Goal: Find specific page/section: Find specific page/section

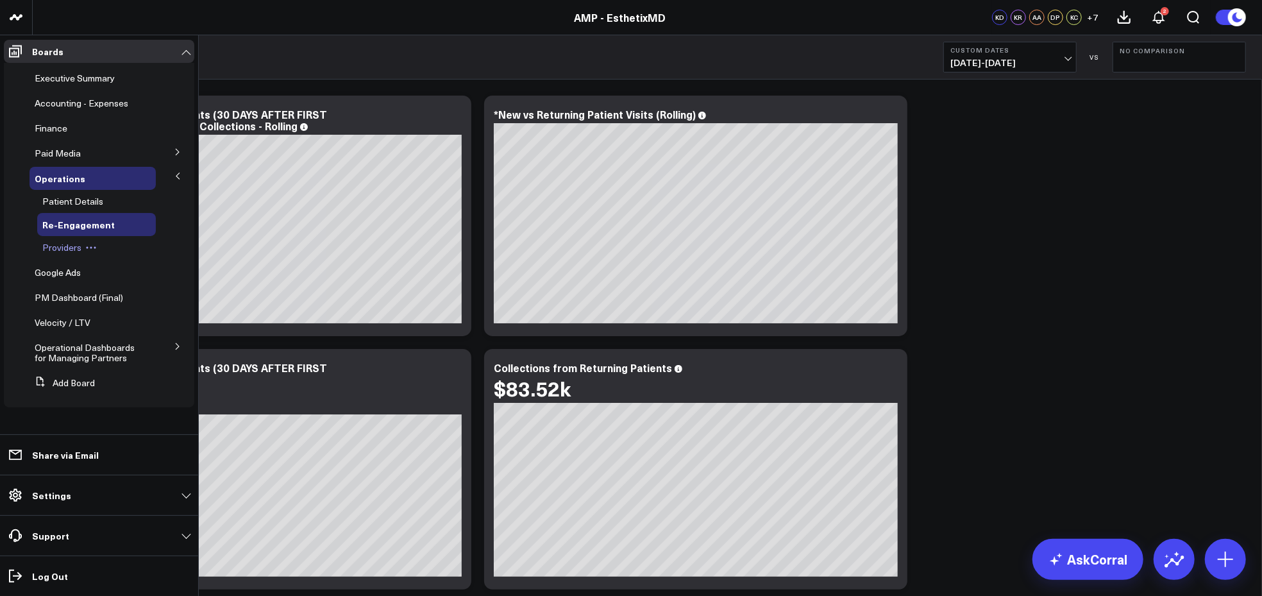
click at [67, 248] on span "Providers" at bounding box center [61, 247] width 39 height 12
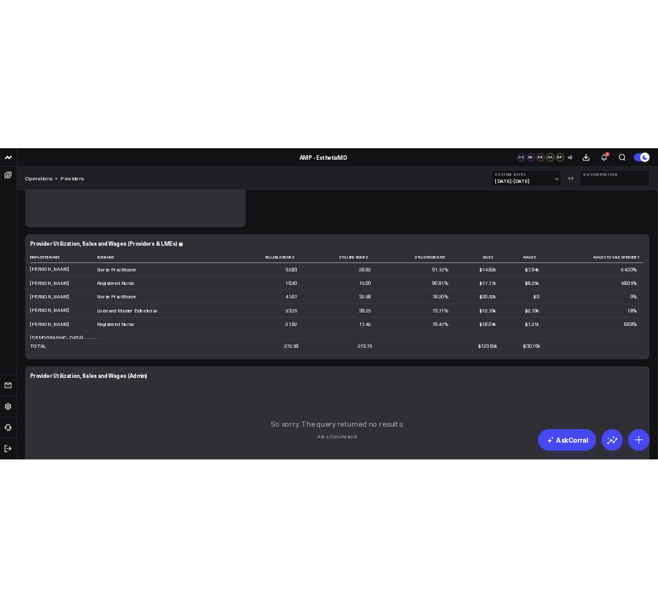
scroll to position [478, 0]
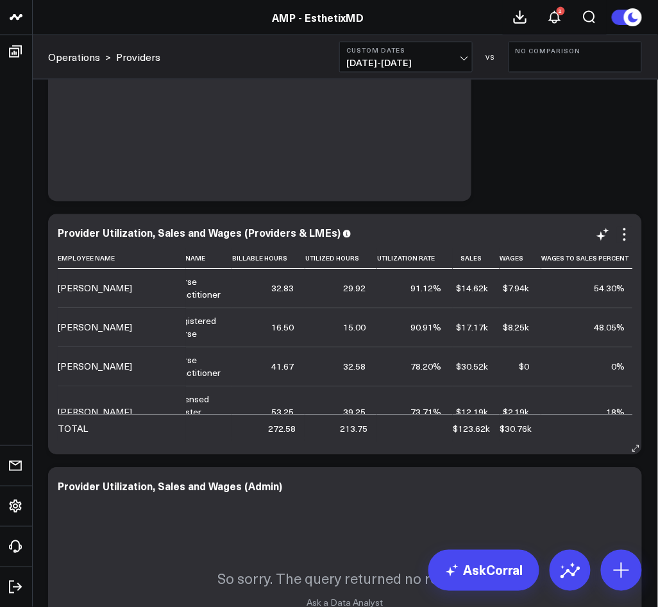
scroll to position [402, 0]
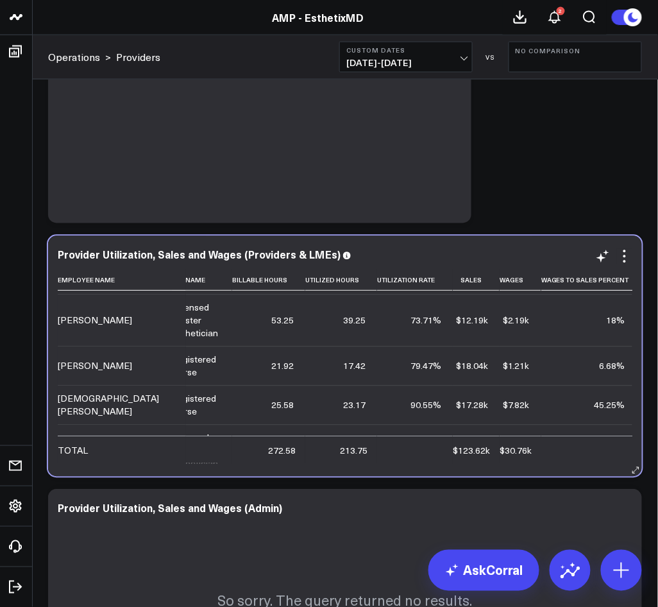
scroll to position [115, 14]
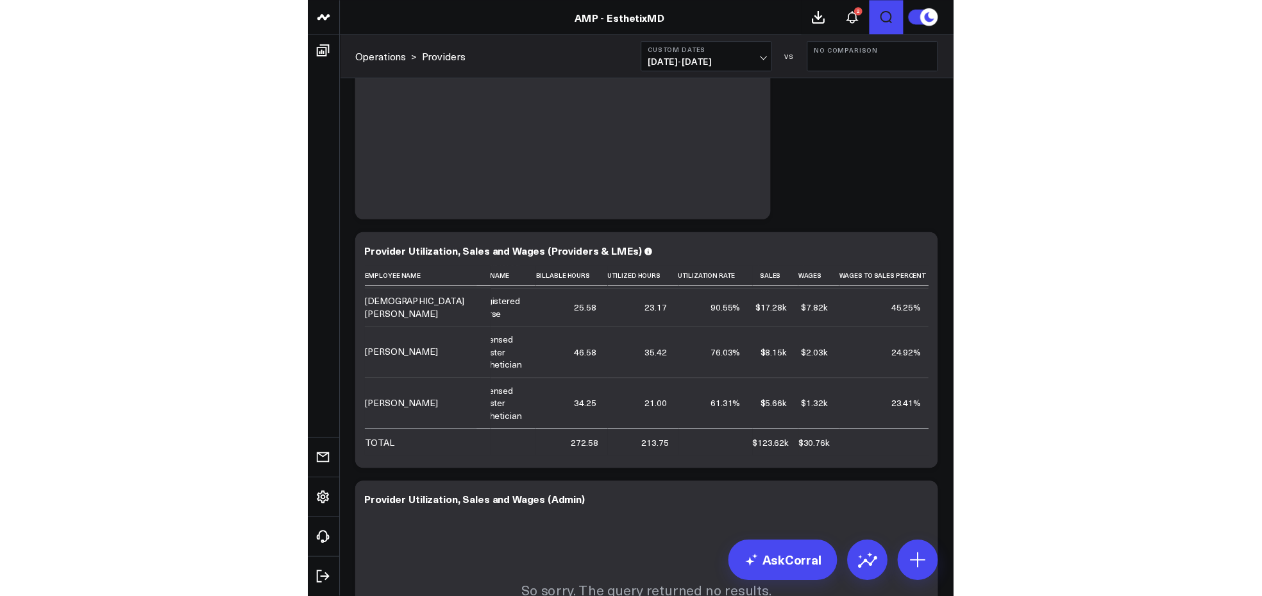
scroll to position [64, 0]
